Goal: Transaction & Acquisition: Purchase product/service

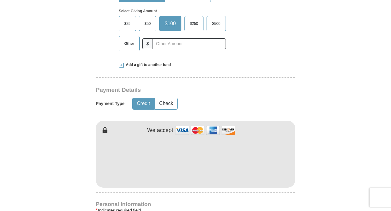
scroll to position [230, 0]
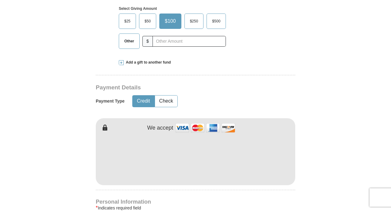
click at [125, 20] on span "$25" at bounding box center [127, 21] width 12 height 9
click at [0, 0] on input "$25" at bounding box center [0, 0] width 0 height 0
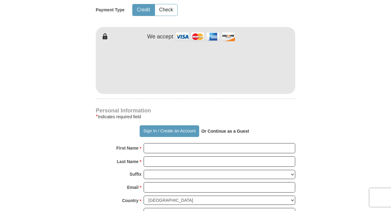
scroll to position [319, 0]
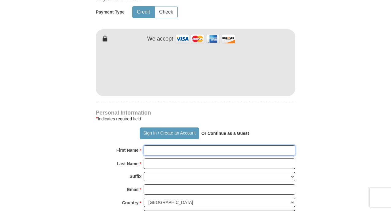
click at [177, 151] on input "First Name *" at bounding box center [220, 150] width 152 height 10
type input "[PERSON_NAME]"
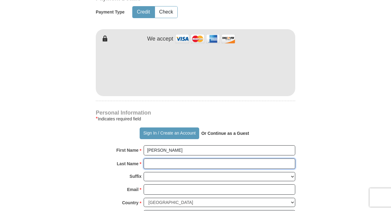
type input "[PERSON_NAME]"
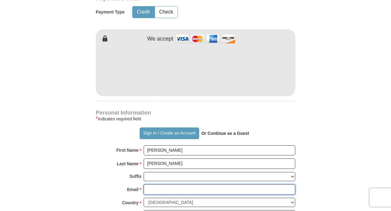
type input "[EMAIL_ADDRESS][DOMAIN_NAME]"
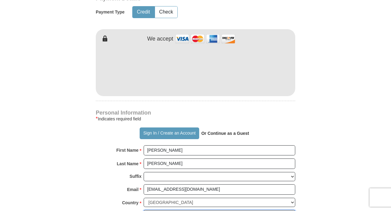
type input "[STREET_ADDRESS]"
type input "Bradenton"
type input "34211"
type input "7246126088"
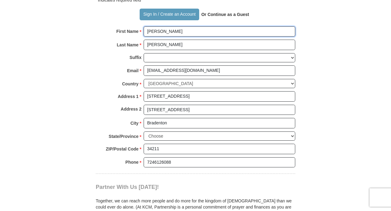
scroll to position [449, 0]
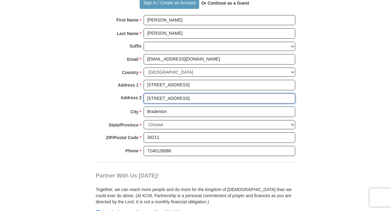
drag, startPoint x: 96, startPoint y: 92, endPoint x: 74, endPoint y: 89, distance: 22.4
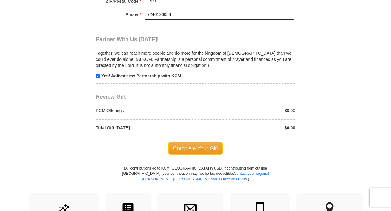
scroll to position [593, 0]
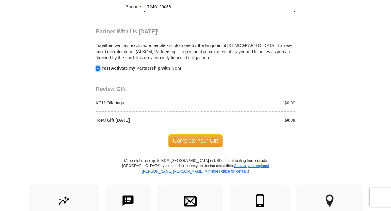
click at [98, 66] on input "checkbox" at bounding box center [98, 68] width 4 height 4
checkbox input "false"
click at [251, 141] on div "Complete Your Gift" at bounding box center [196, 140] width 200 height 13
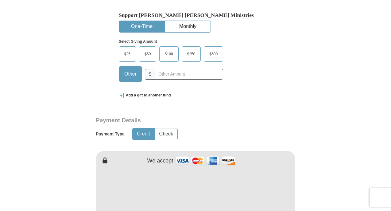
scroll to position [195, 0]
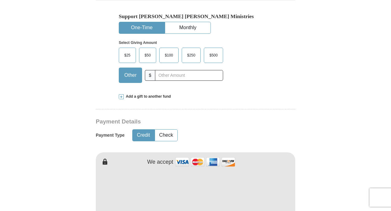
click at [128, 56] on span "$25" at bounding box center [127, 55] width 12 height 9
click at [0, 0] on input "$25" at bounding box center [0, 0] width 0 height 0
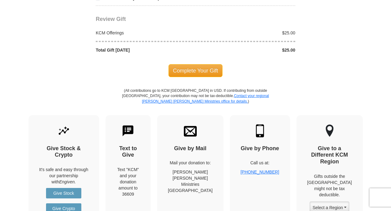
scroll to position [662, 0]
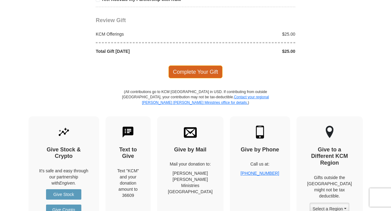
click at [191, 67] on span "Complete Your Gift" at bounding box center [196, 71] width 54 height 13
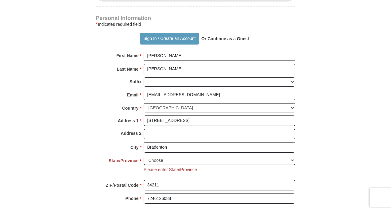
scroll to position [413, 0]
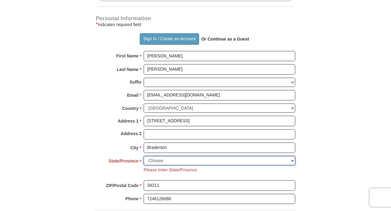
click at [292, 159] on select "Choose [US_STATE] [US_STATE] [US_STATE] [US_STATE] [US_STATE] Armed Forces Amer…" at bounding box center [220, 161] width 152 height 10
select select "FL"
click at [144, 156] on select "Choose [US_STATE] [US_STATE] [US_STATE] [US_STATE] [US_STATE] Armed Forces Amer…" at bounding box center [220, 161] width 152 height 10
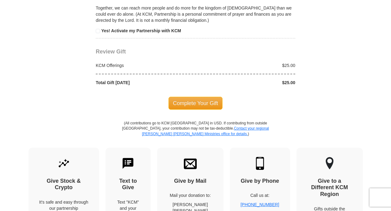
scroll to position [643, 0]
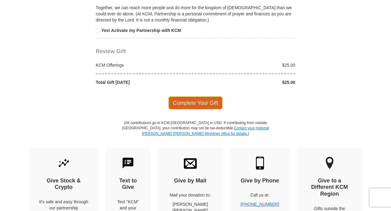
click at [202, 100] on span "Complete Your Gift" at bounding box center [196, 102] width 54 height 13
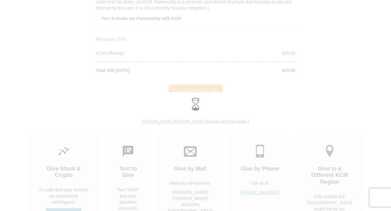
scroll to position [631, 0]
